Goal: Information Seeking & Learning: Find contact information

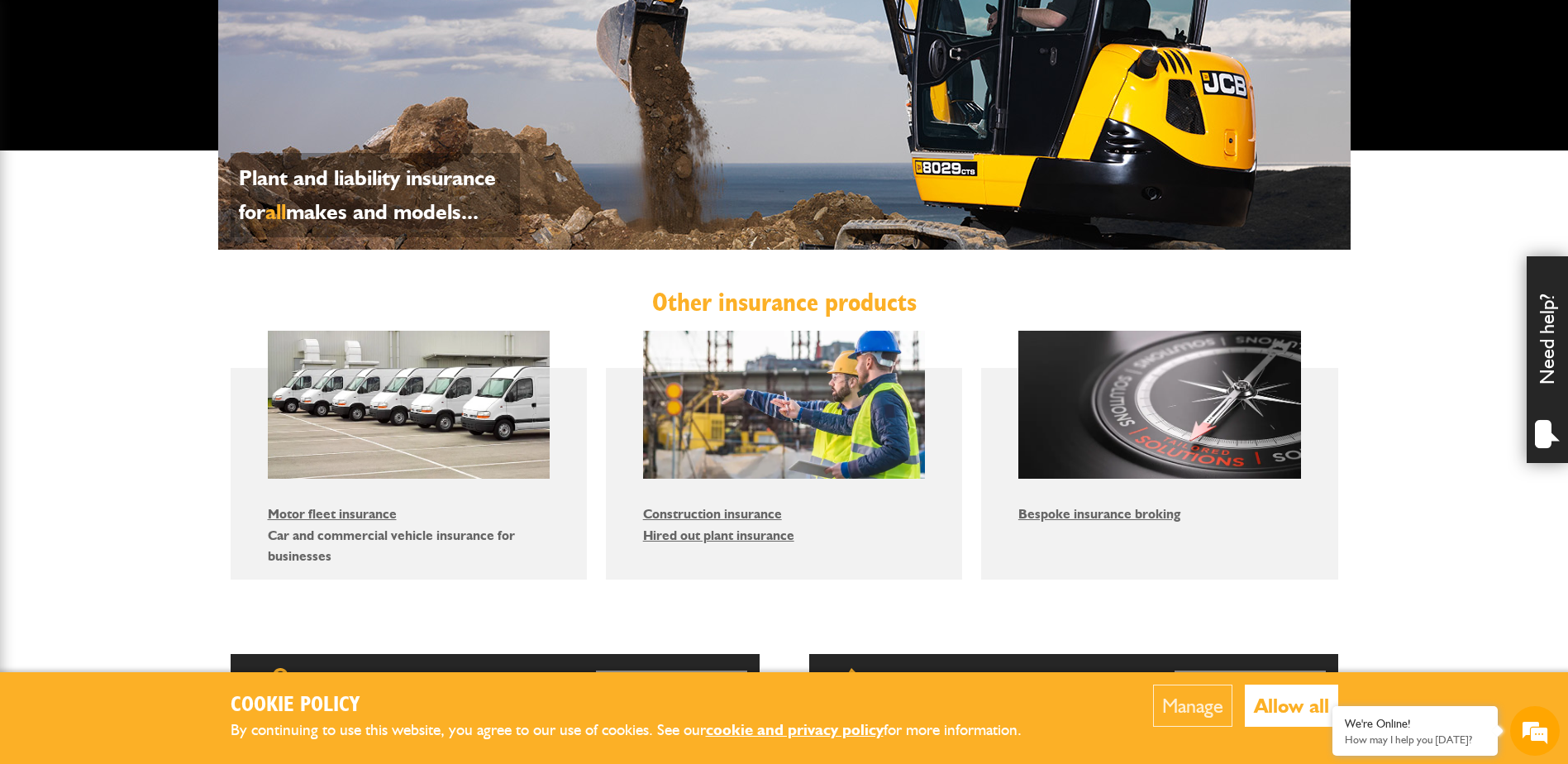
click at [393, 540] on link "Car and commercial vehicle insurance for businesses" at bounding box center [391, 547] width 247 height 37
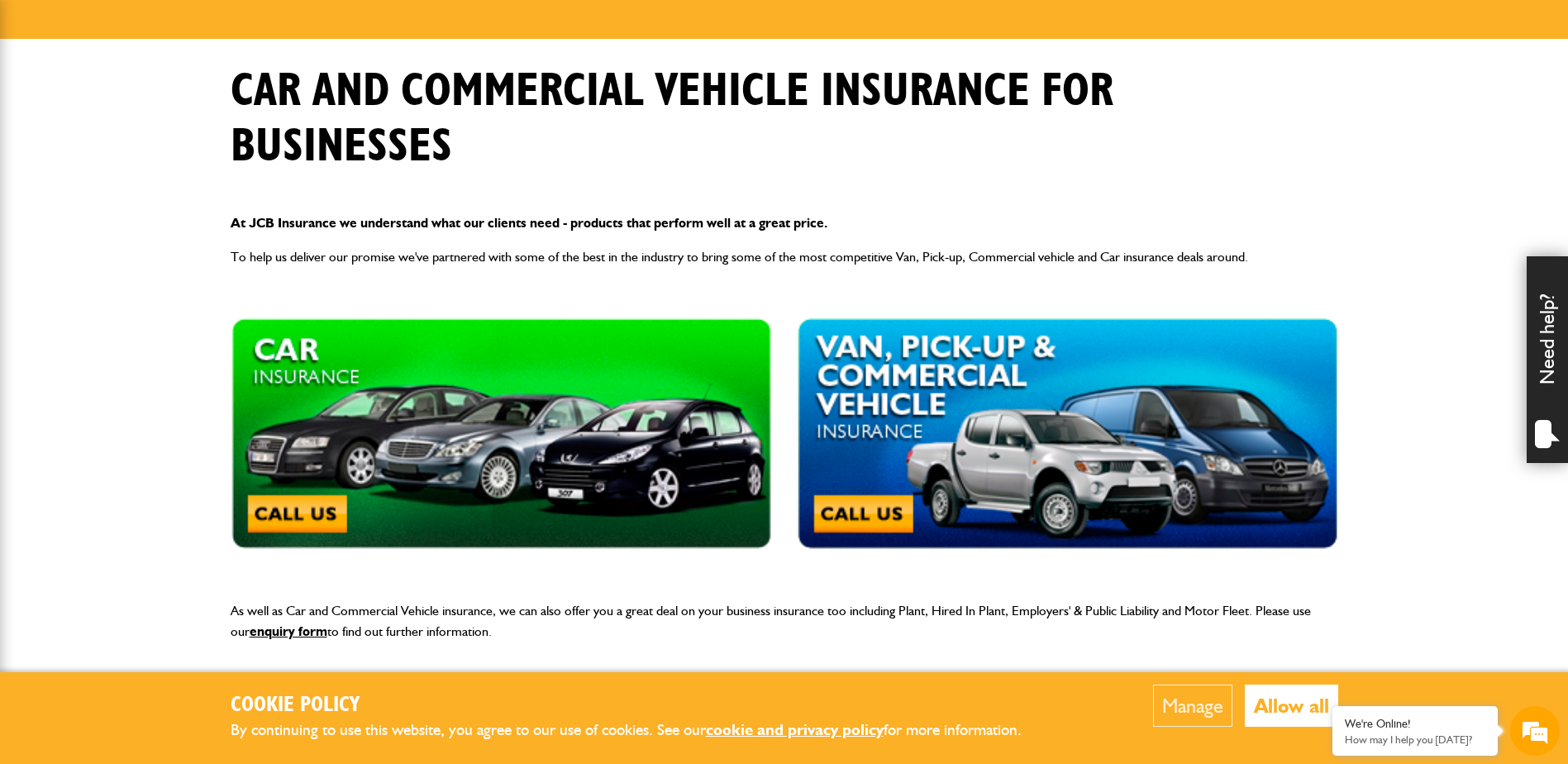
scroll to position [321, 0]
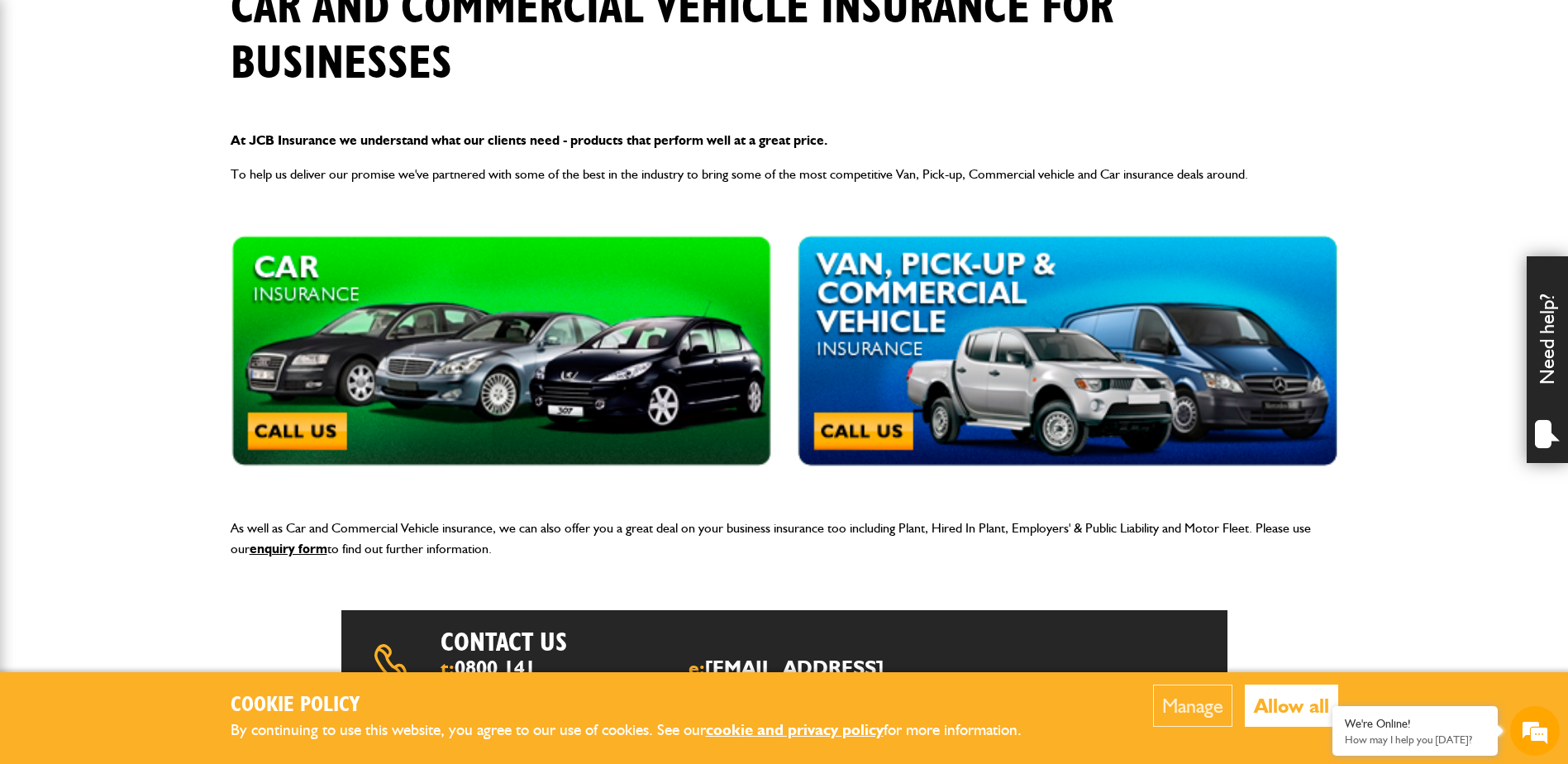
click at [317, 422] on img at bounding box center [502, 351] width 541 height 232
